Goal: Task Accomplishment & Management: Use online tool/utility

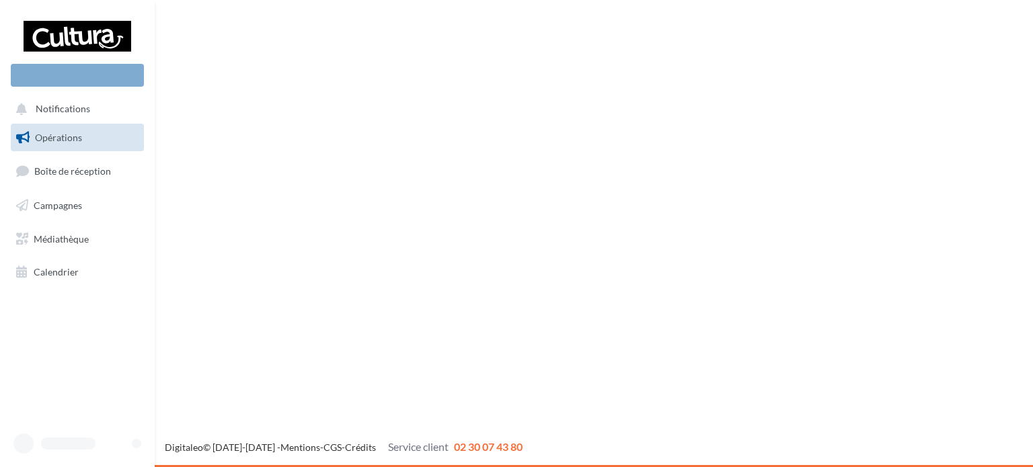
click at [328, 169] on div "Nouvelle campagne Notifications Opérations Boîte de réception" at bounding box center [516, 233] width 1033 height 467
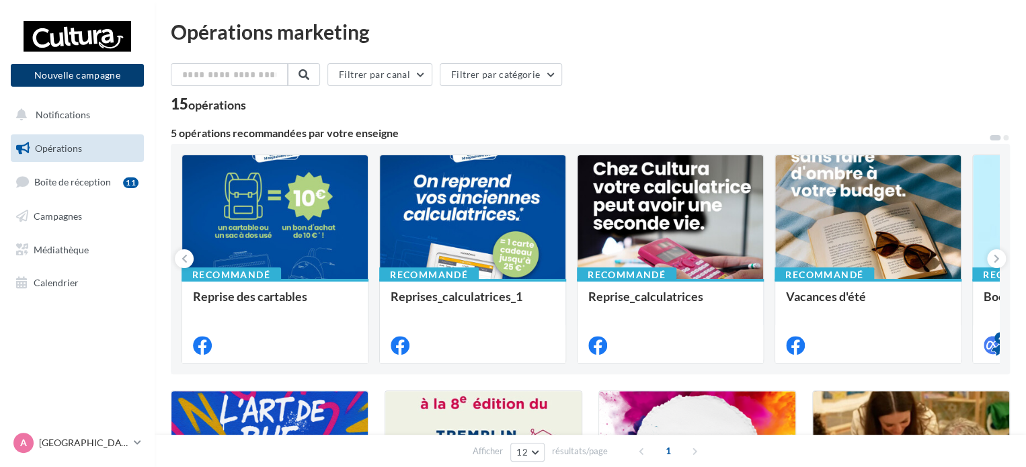
click at [78, 76] on button "Nouvelle campagne" at bounding box center [77, 75] width 133 height 23
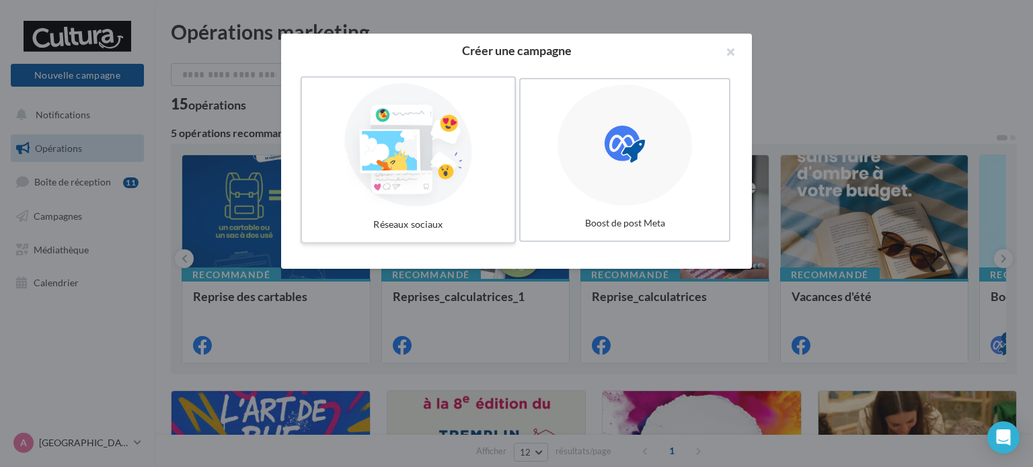
click at [421, 153] on div at bounding box center [408, 145] width 202 height 124
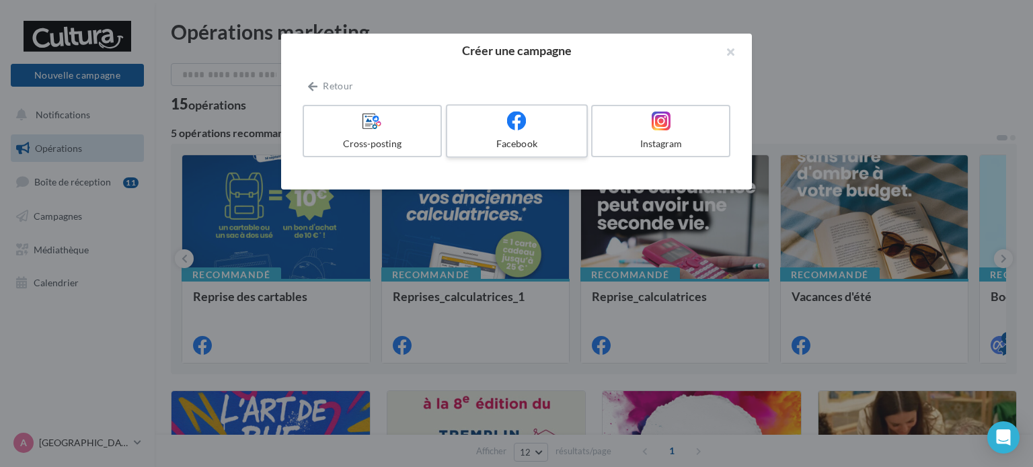
click at [518, 128] on icon at bounding box center [516, 120] width 19 height 19
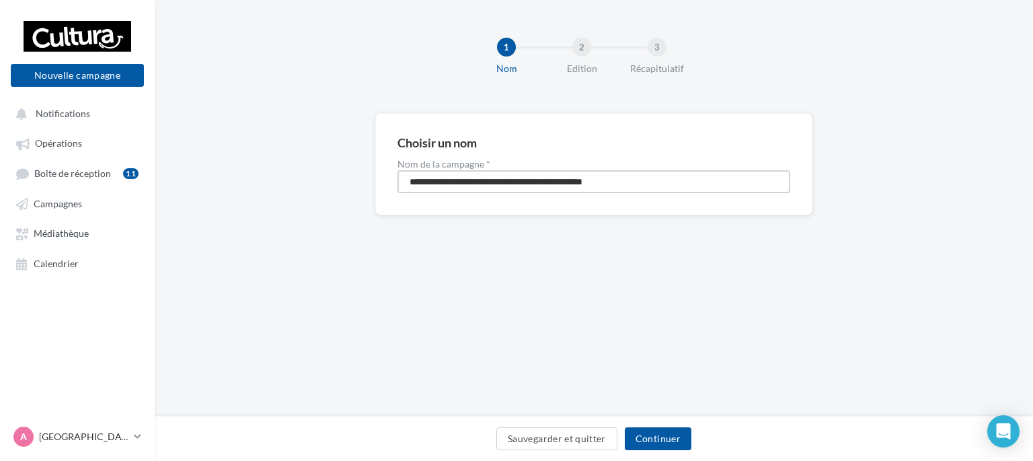
click at [601, 191] on input "**********" at bounding box center [593, 181] width 393 height 23
click at [647, 177] on input "**********" at bounding box center [593, 181] width 393 height 23
type input "*"
type input "**********"
click at [651, 436] on button "Continuer" at bounding box center [658, 438] width 67 height 23
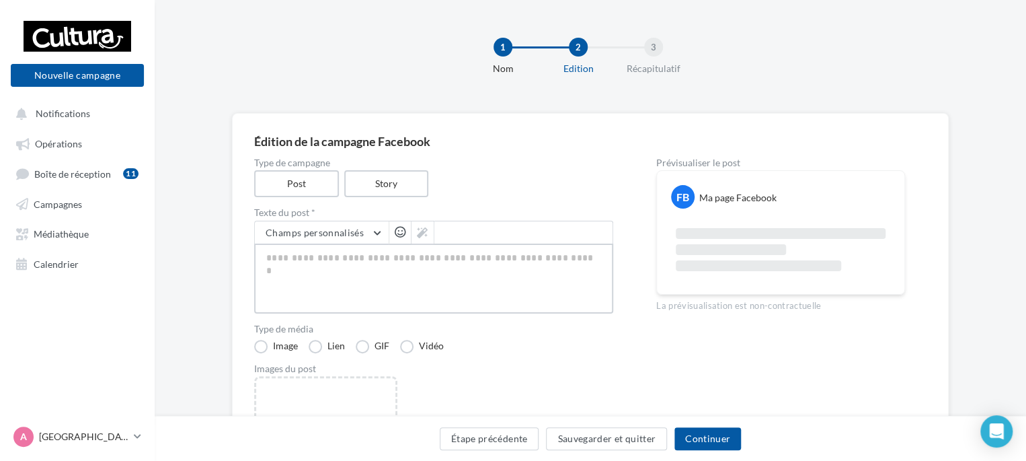
click at [423, 266] on textarea at bounding box center [433, 278] width 359 height 70
paste textarea "**********"
type textarea "**********"
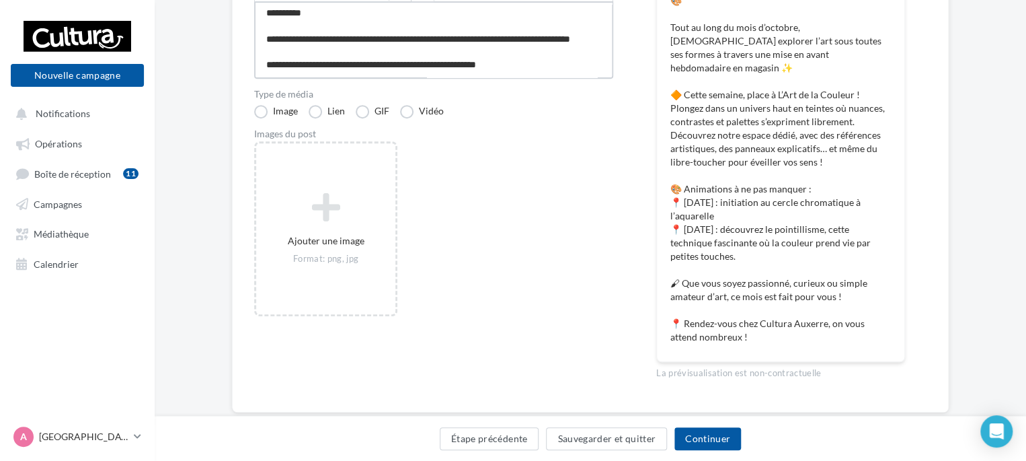
scroll to position [243, 0]
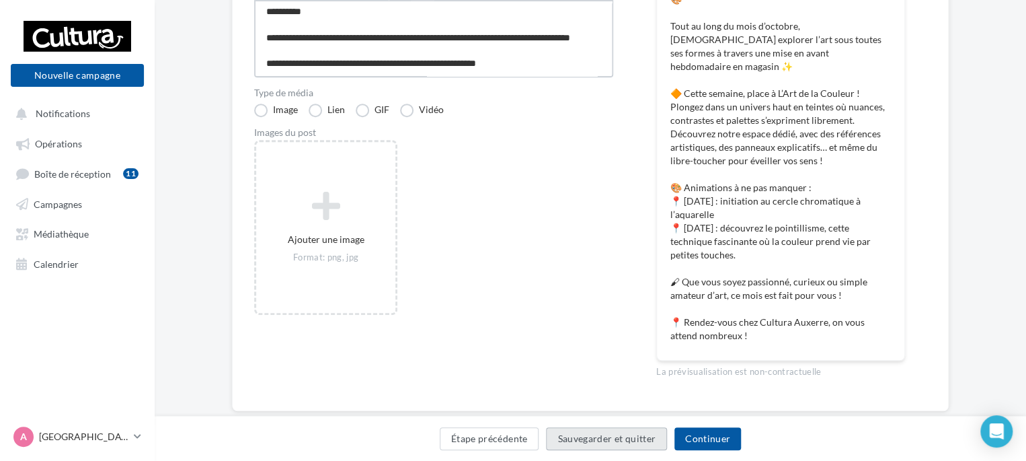
type textarea "**********"
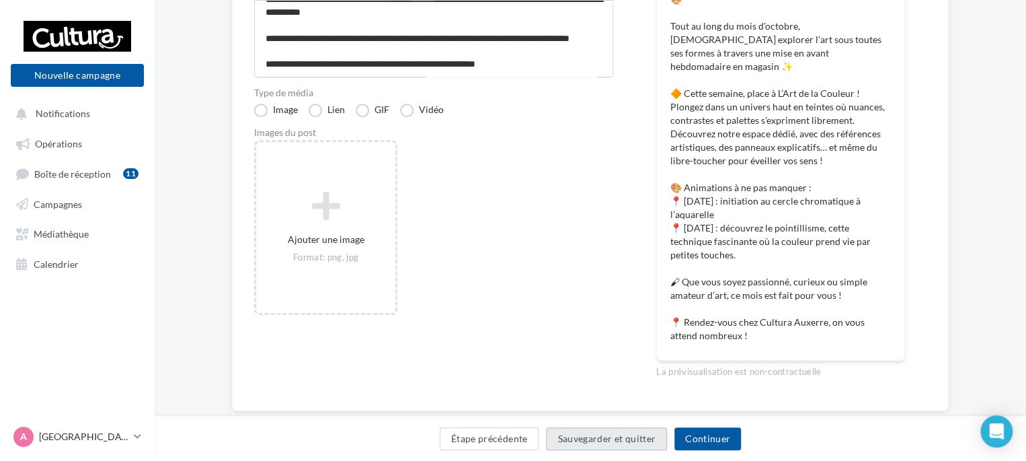
scroll to position [188, 0]
click at [595, 438] on button "Sauvegarder et quitter" at bounding box center [606, 438] width 121 height 23
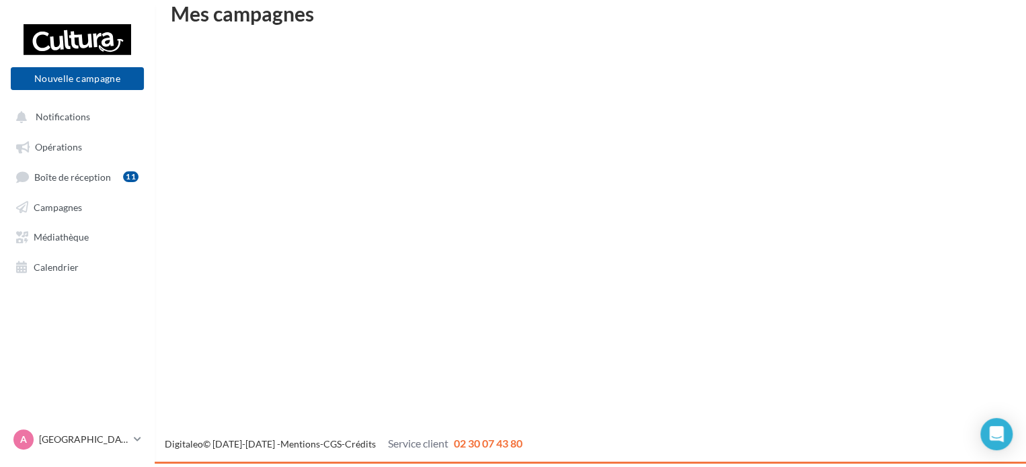
scroll to position [22, 0]
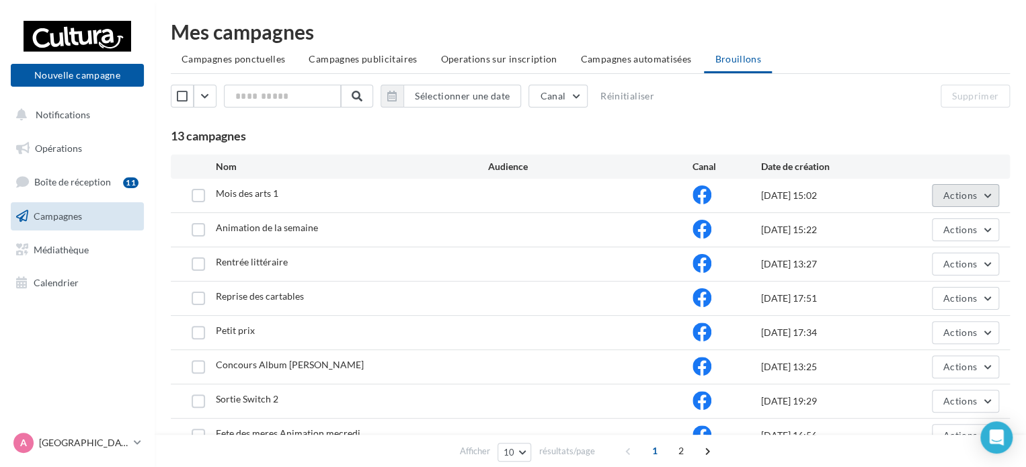
click at [986, 193] on button "Actions" at bounding box center [965, 195] width 67 height 23
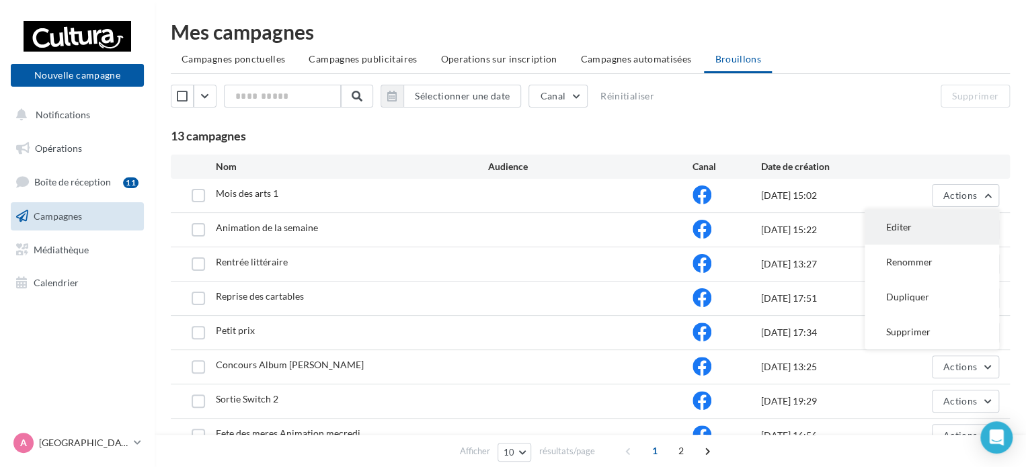
click at [902, 231] on button "Editer" at bounding box center [932, 227] width 134 height 35
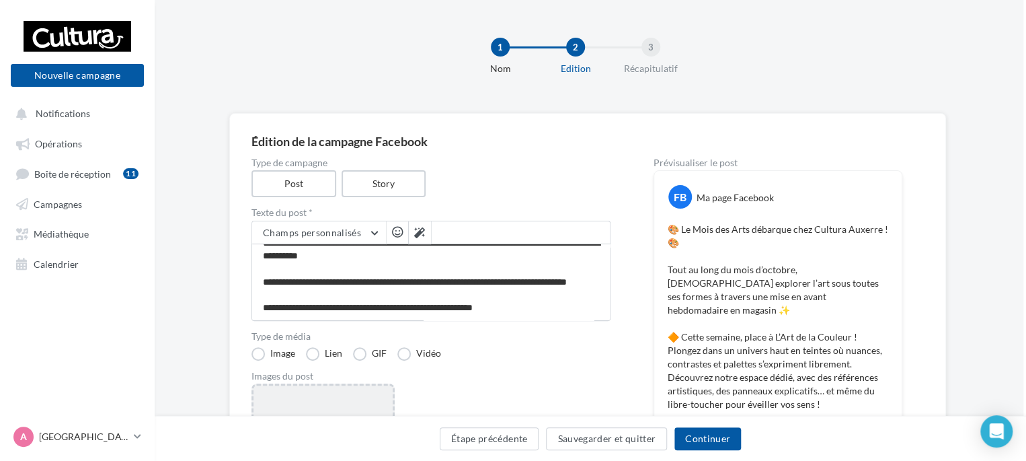
scroll to position [140, 3]
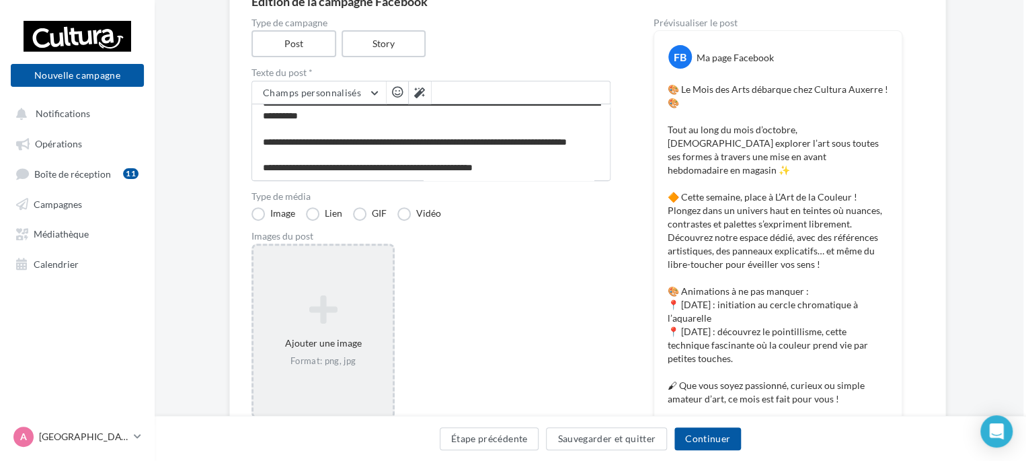
click at [371, 301] on icon at bounding box center [323, 309] width 128 height 32
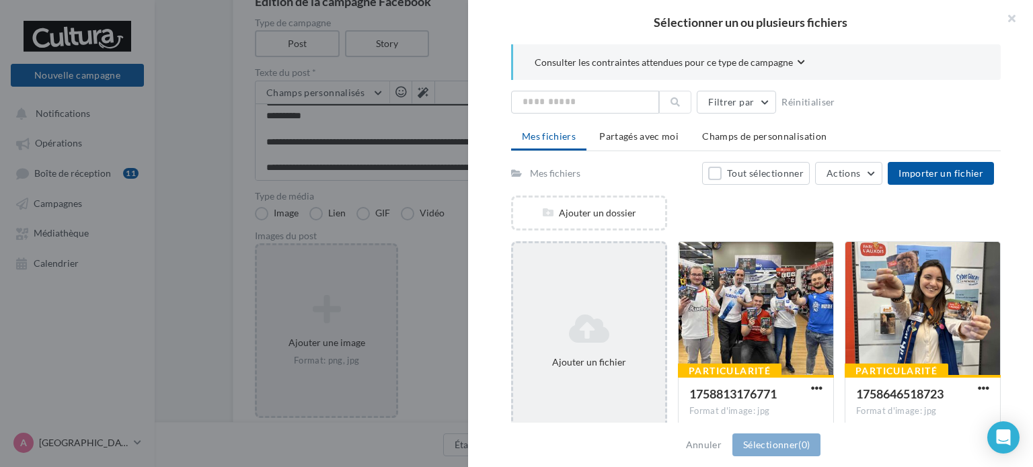
click at [589, 346] on div "Ajouter un fichier" at bounding box center [589, 340] width 152 height 67
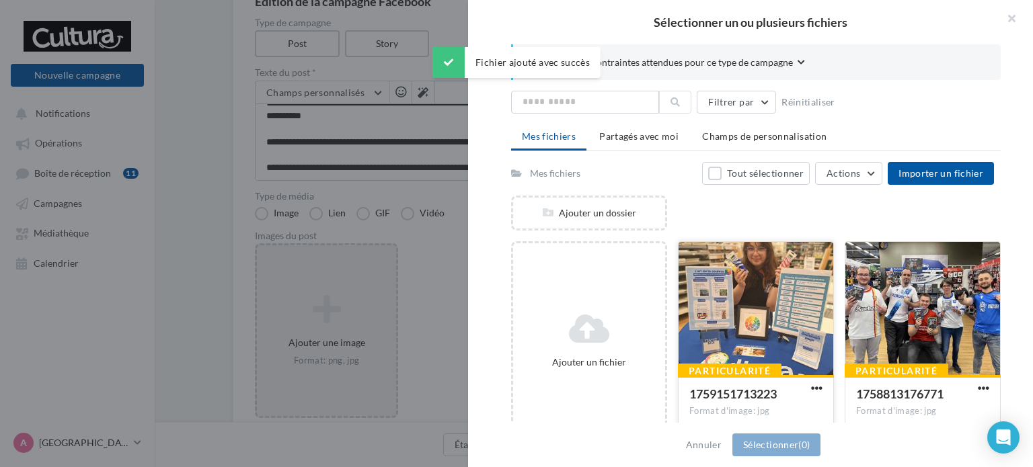
click at [772, 319] on div at bounding box center [755, 309] width 155 height 134
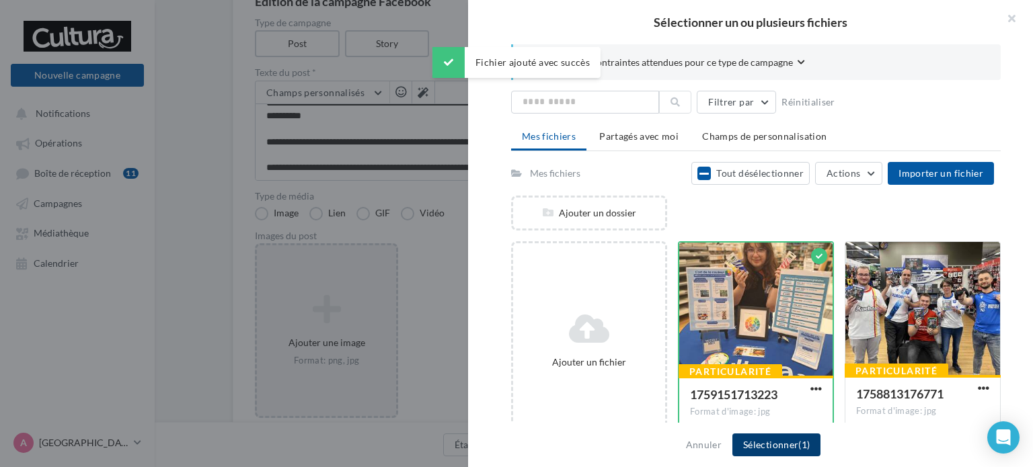
click at [776, 446] on button "Sélectionner (1)" at bounding box center [776, 445] width 88 height 23
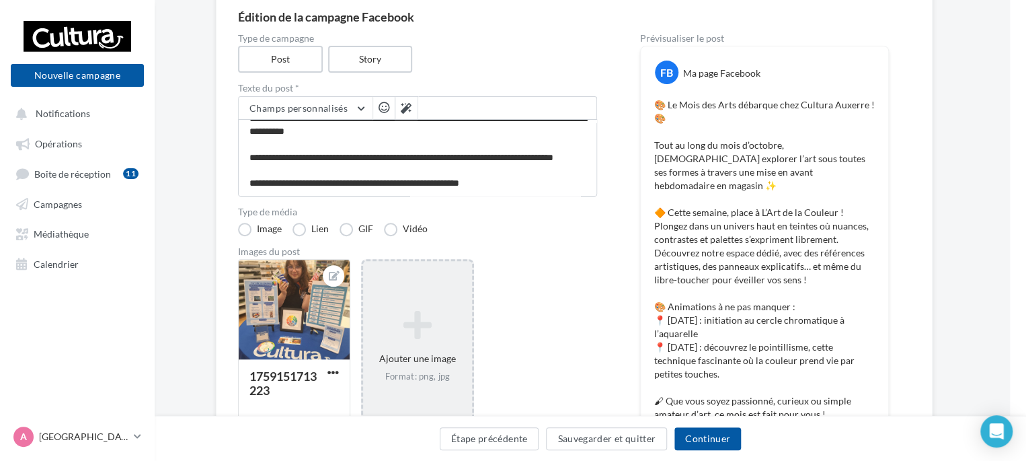
scroll to position [124, 16]
click at [715, 441] on button "Continuer" at bounding box center [707, 438] width 67 height 23
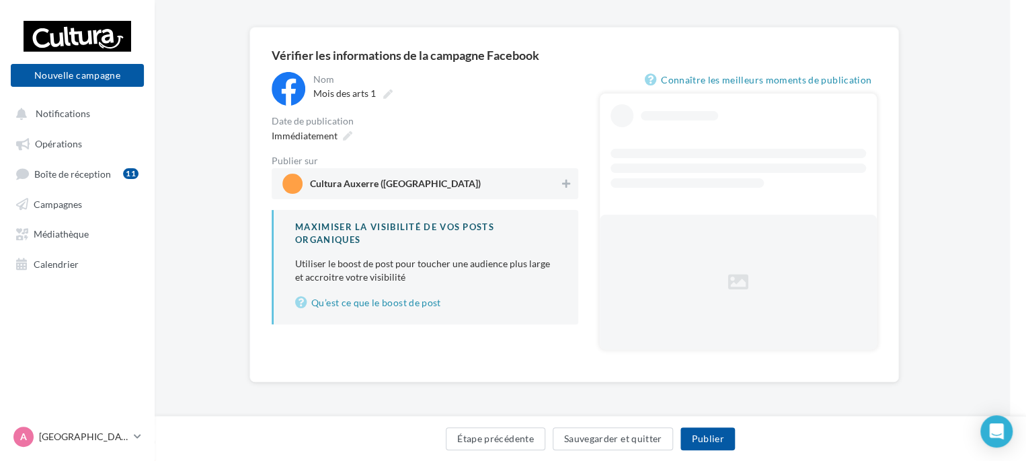
scroll to position [50, 16]
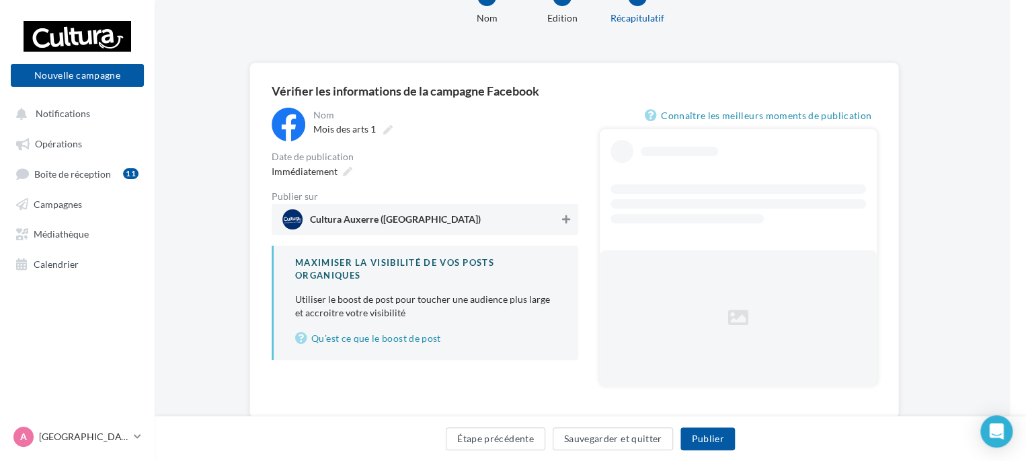
click at [567, 221] on icon at bounding box center [566, 218] width 8 height 9
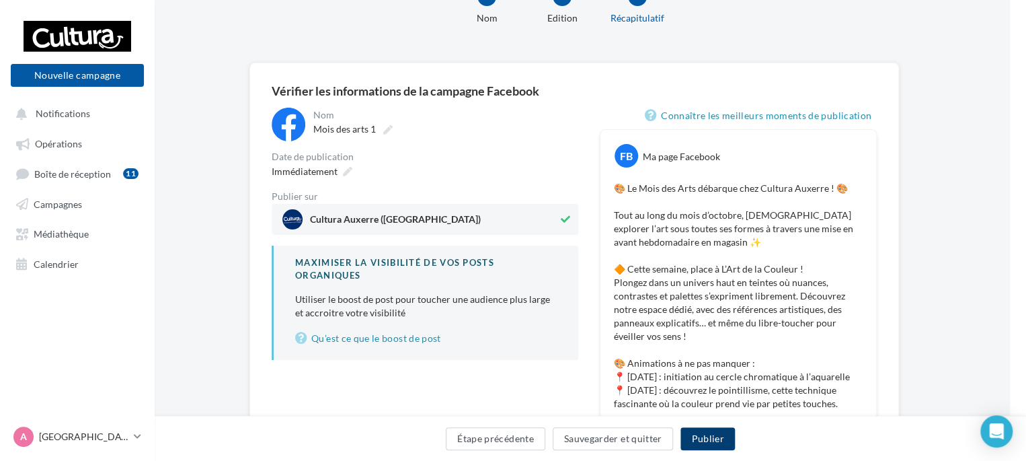
click at [721, 432] on button "Publier" at bounding box center [707, 438] width 54 height 23
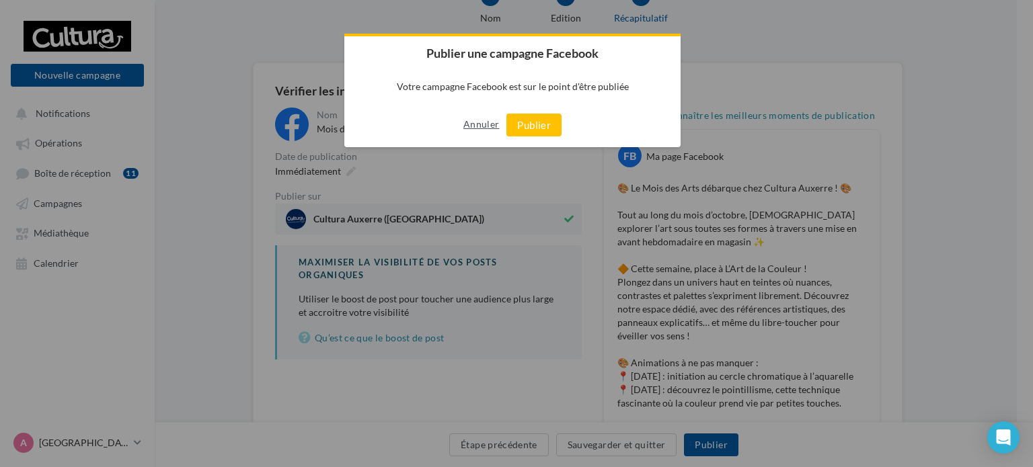
click at [475, 128] on button "Annuler" at bounding box center [481, 125] width 36 height 22
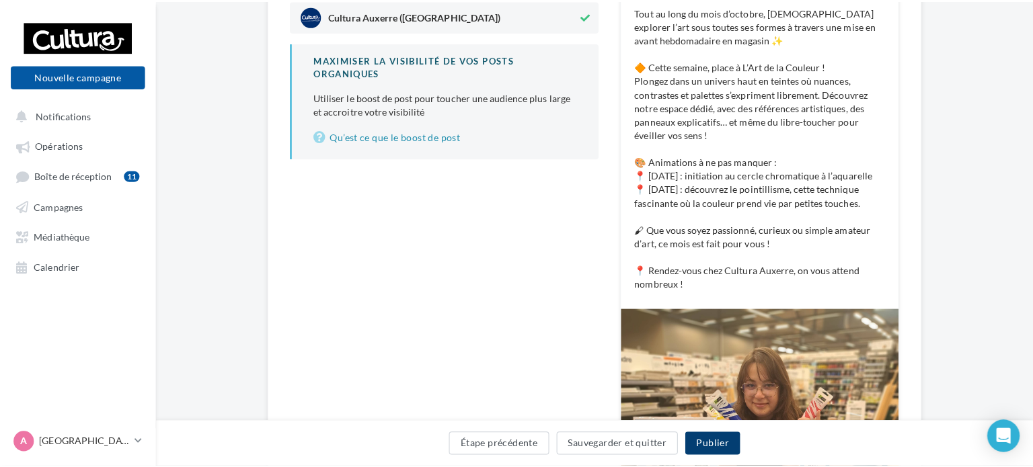
scroll to position [251, 0]
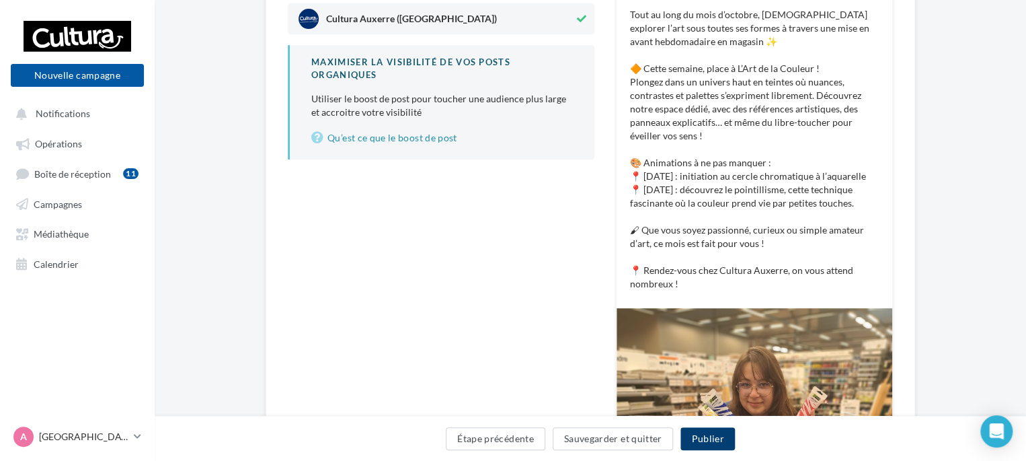
click at [715, 440] on button "Publier" at bounding box center [707, 438] width 54 height 23
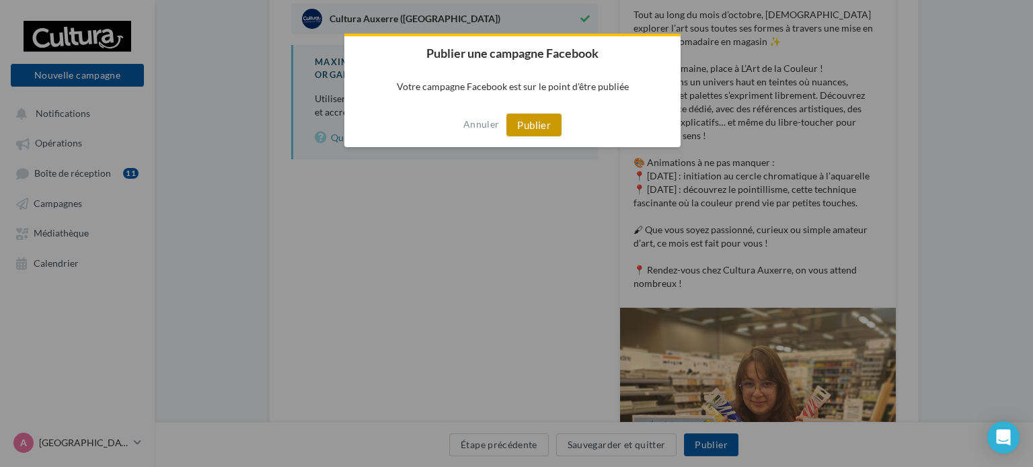
click at [539, 129] on button "Publier" at bounding box center [533, 125] width 55 height 23
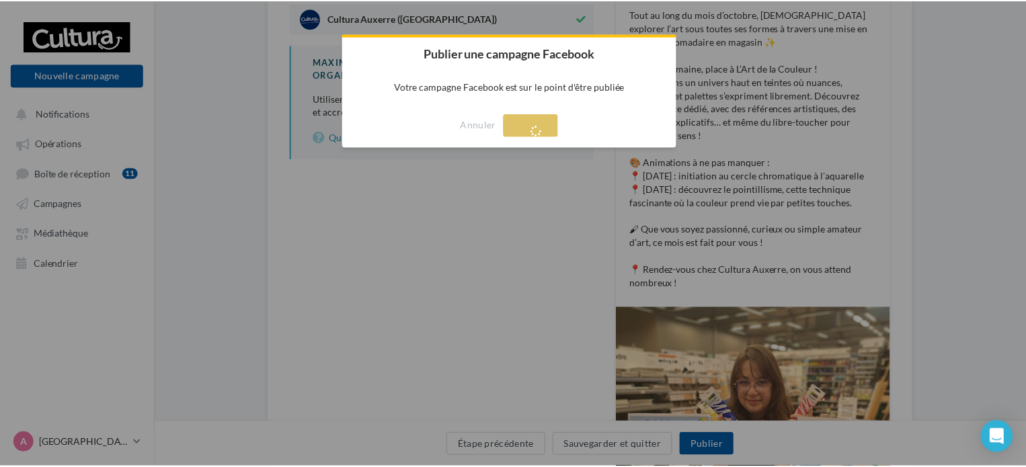
scroll to position [22, 0]
